Goal: Transaction & Acquisition: Purchase product/service

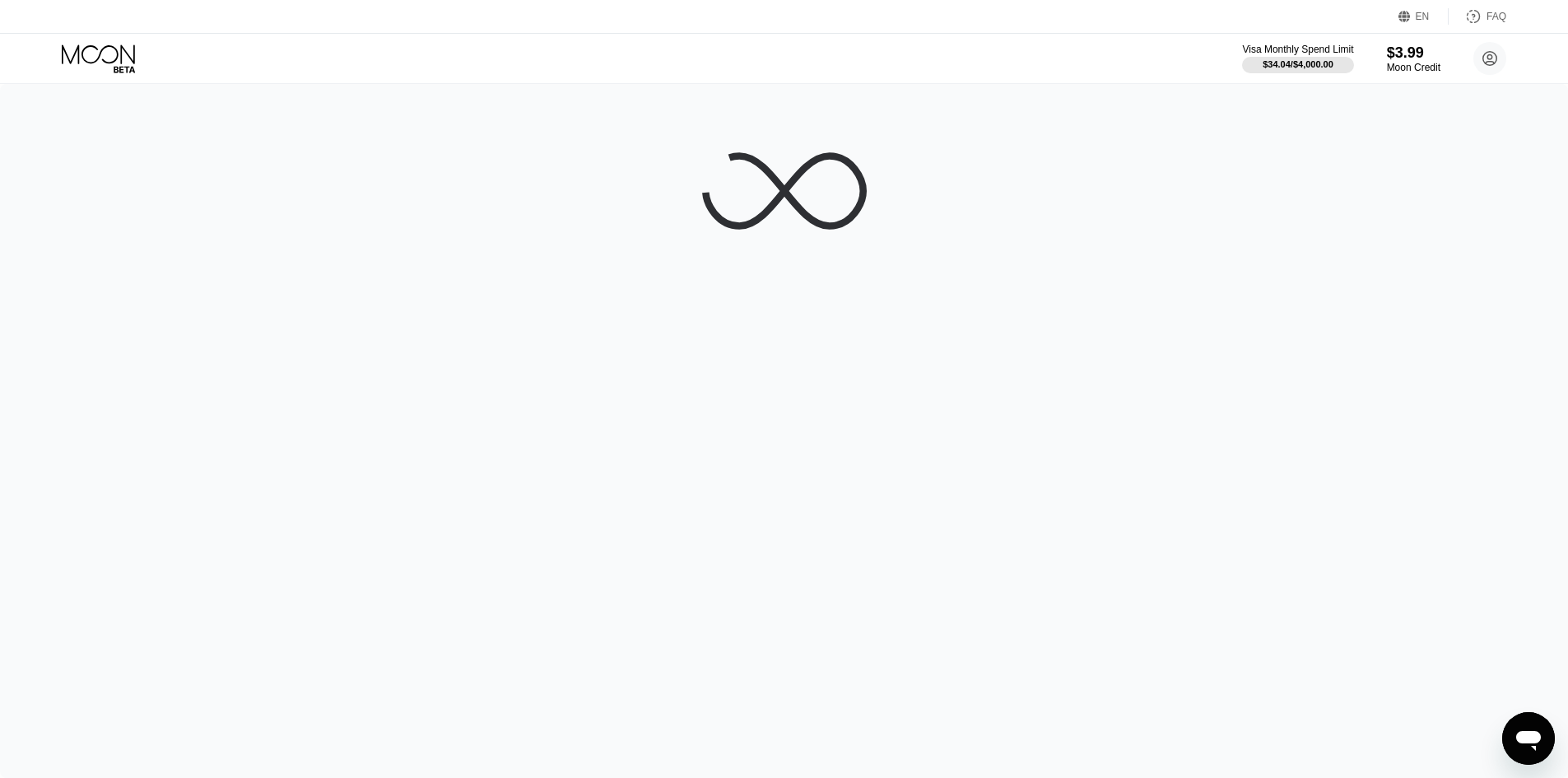
click at [1414, 68] on div "Moon Credit" at bounding box center [1413, 67] width 53 height 12
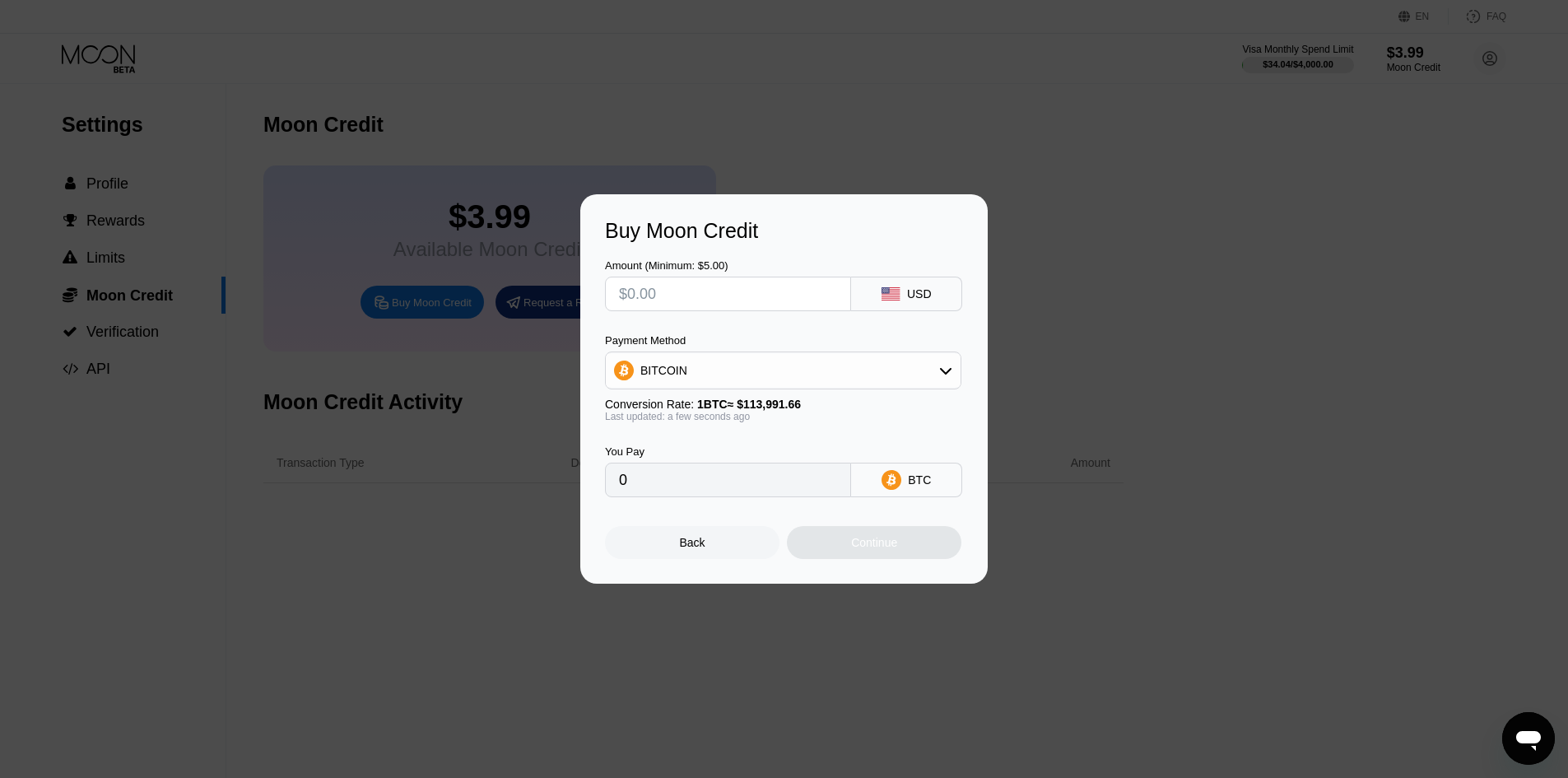
click at [837, 373] on div "BITCOIN" at bounding box center [783, 370] width 355 height 33
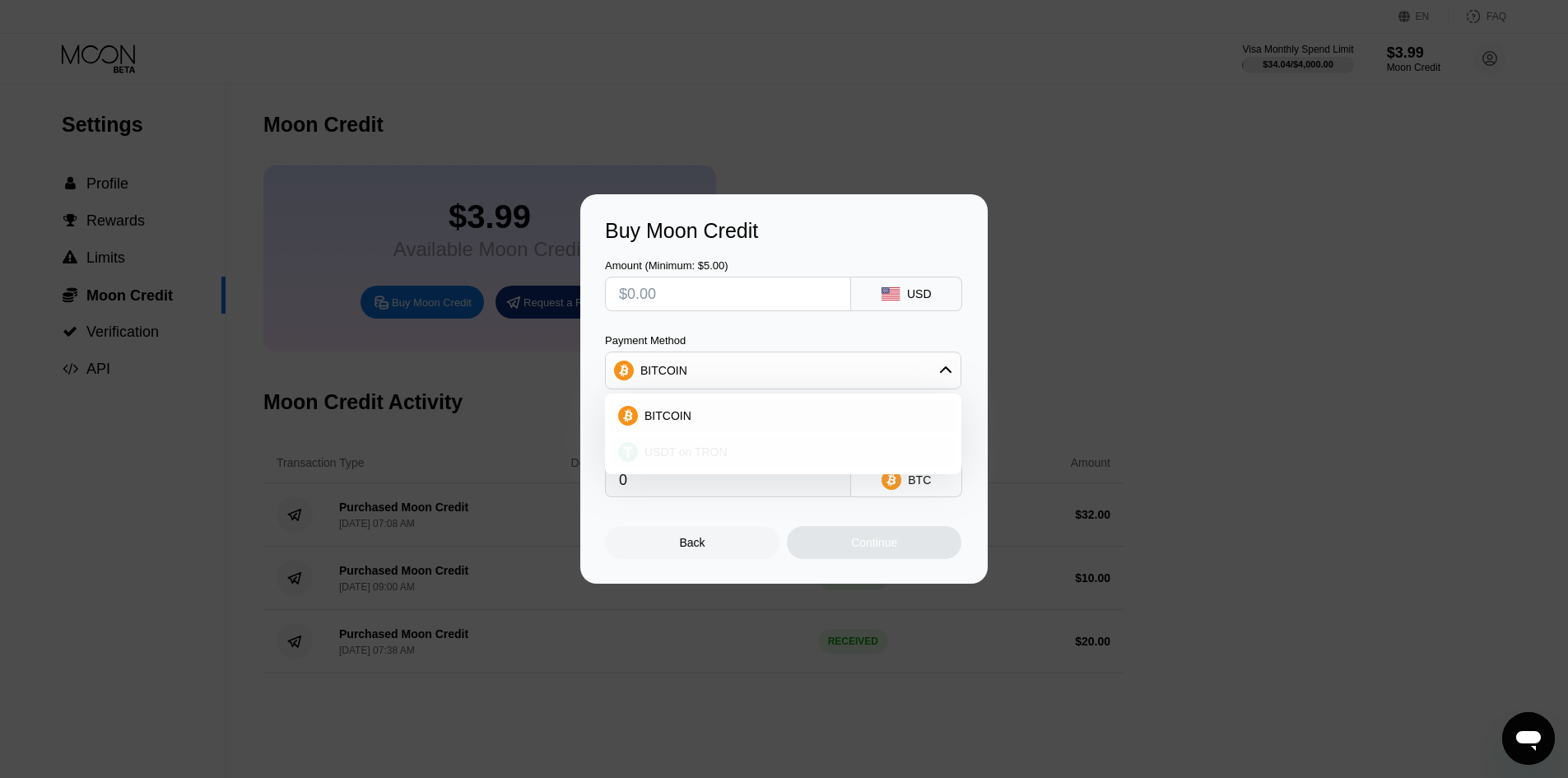
click at [792, 453] on div "USDT on TRON" at bounding box center [793, 452] width 311 height 13
type input "0.00"
click at [716, 295] on input "text" at bounding box center [728, 294] width 218 height 33
type input "$17"
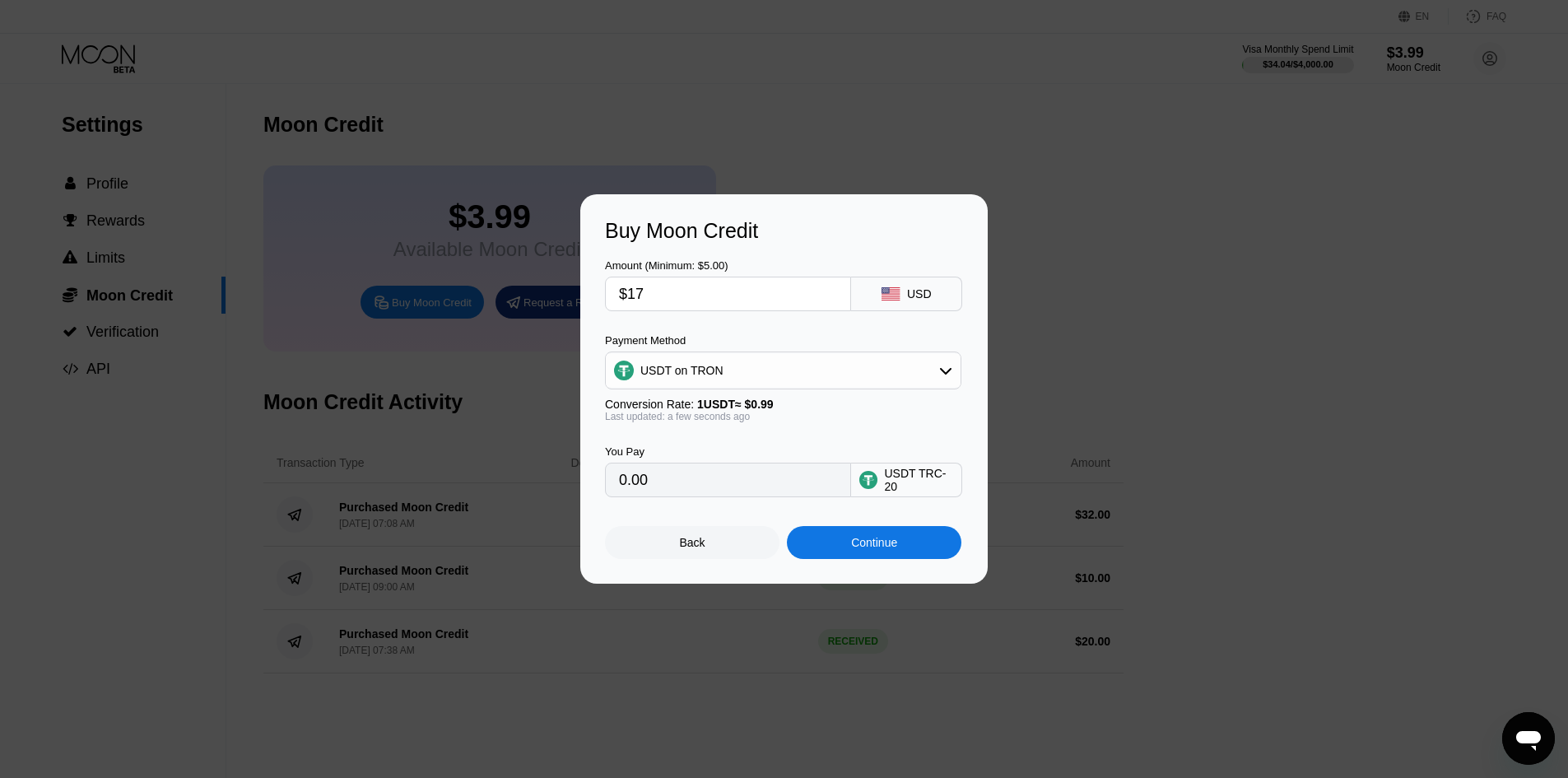
type input "17.17"
type input "$17"
click at [844, 252] on div "Amount (Minimum: $5.00) $17 USD" at bounding box center [784, 277] width 358 height 69
click at [941, 572] on div "Buy Moon Credit Amount (Minimum: $5.00) $17 USD Payment Method USDT on TRON Con…" at bounding box center [784, 389] width 408 height 389
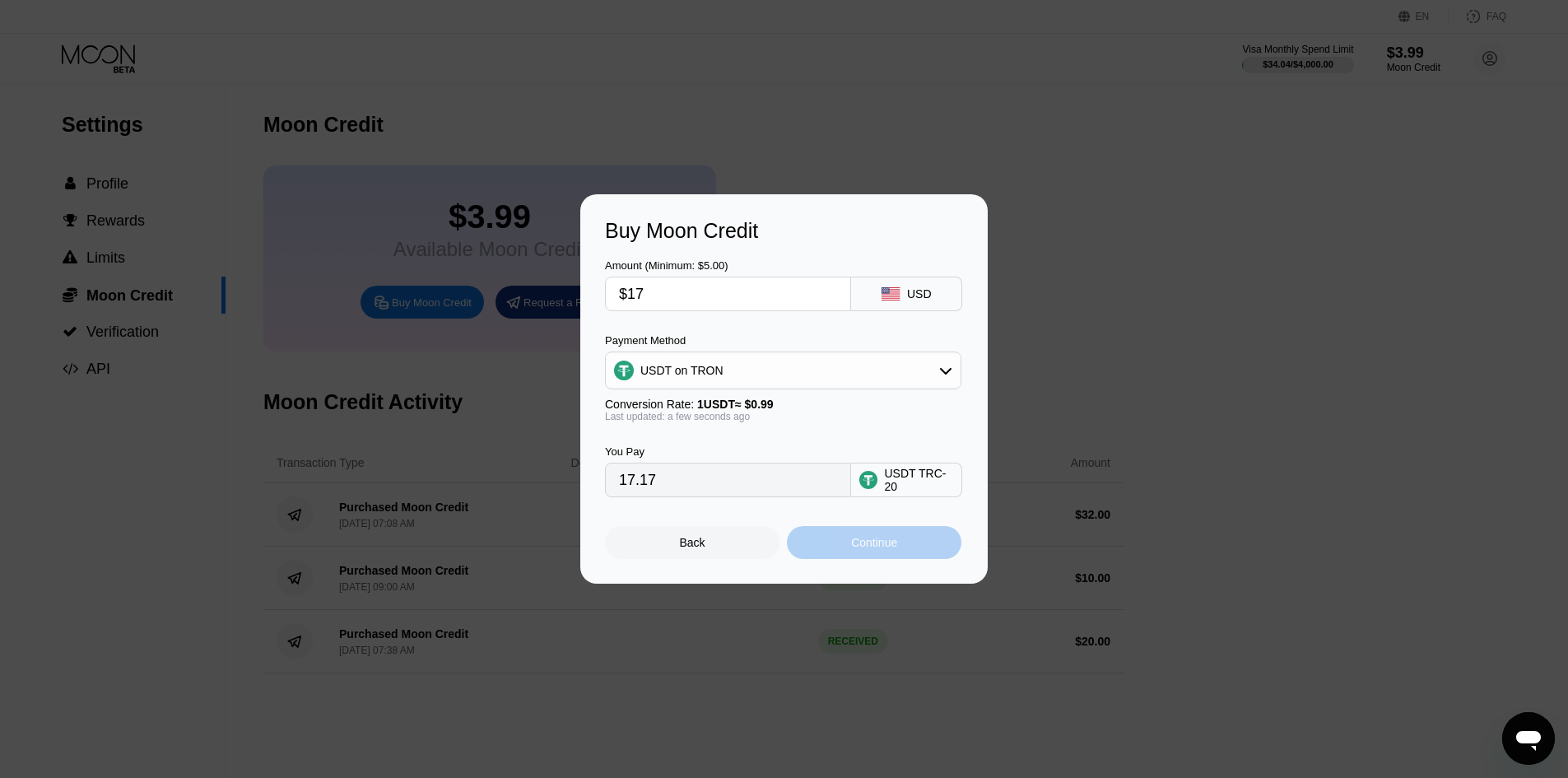
click at [939, 553] on div "Continue" at bounding box center [874, 542] width 174 height 33
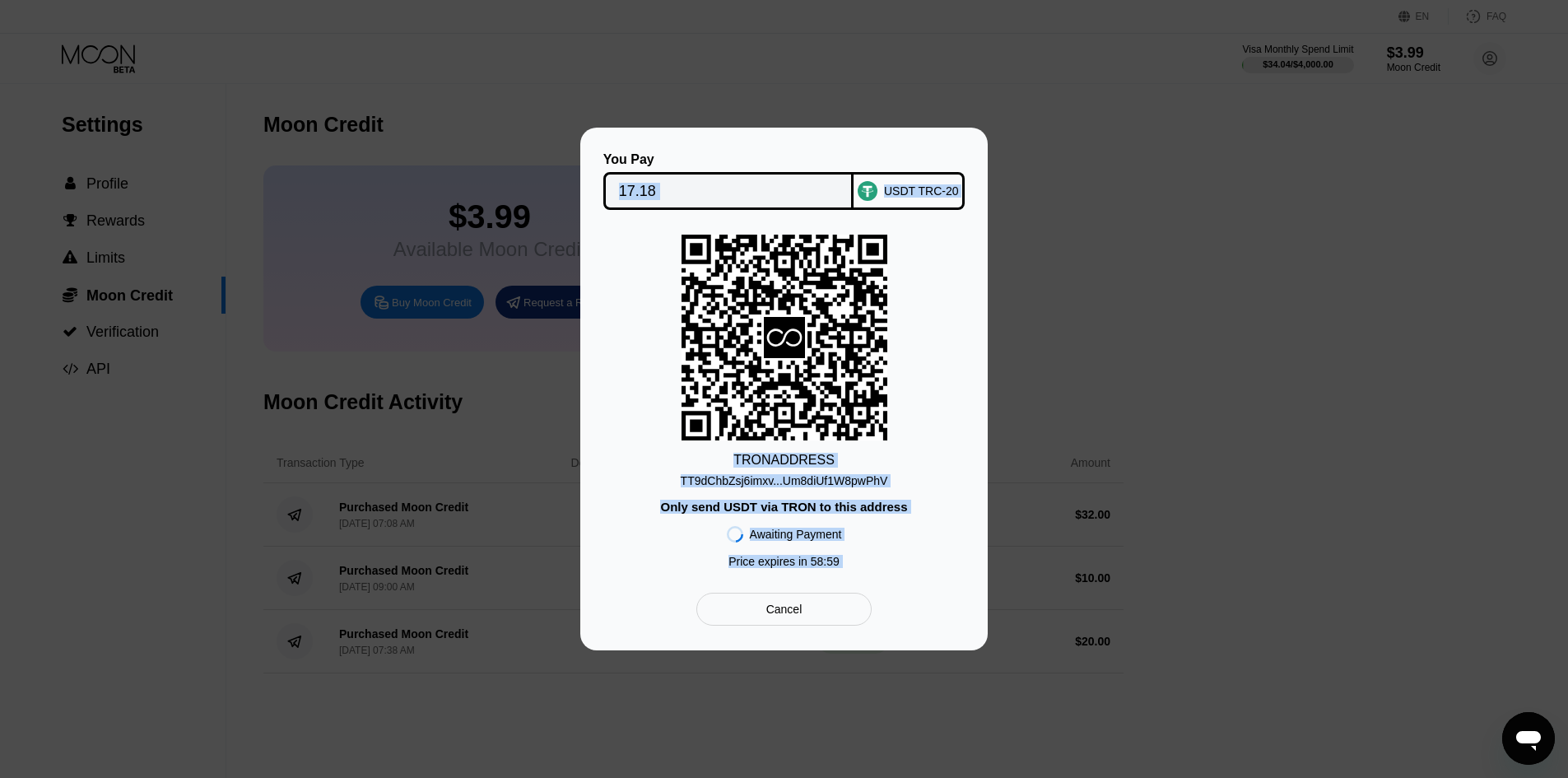
click at [929, 306] on div "TRON ADDRESS TT9dChbZsj6imxv...Um8diUf1W8pwPhV Only send USDT via TRON to this …" at bounding box center [784, 405] width 358 height 342
click at [916, 482] on div "TRON ADDRESS TT9dChbZsj6imxv...Um8diUf1W8pwPhV Only send USDT via TRON to this …" at bounding box center [784, 405] width 358 height 342
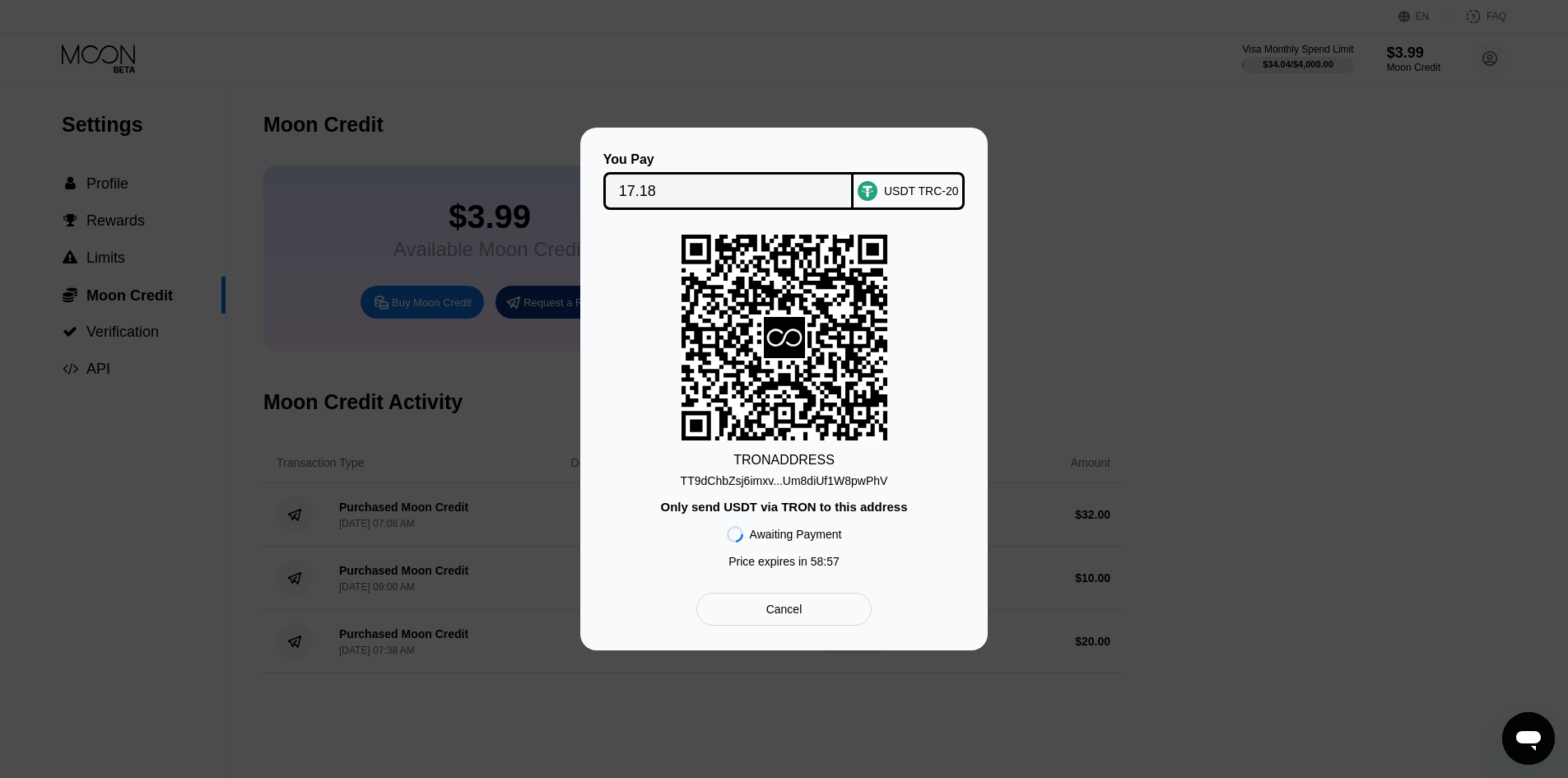
click at [847, 479] on div "TT9dChbZsj6imxv...Um8diUf1W8pwPhV" at bounding box center [784, 480] width 207 height 13
click at [784, 617] on div "Cancel" at bounding box center [784, 609] width 37 height 15
